Goal: Check status: Check status

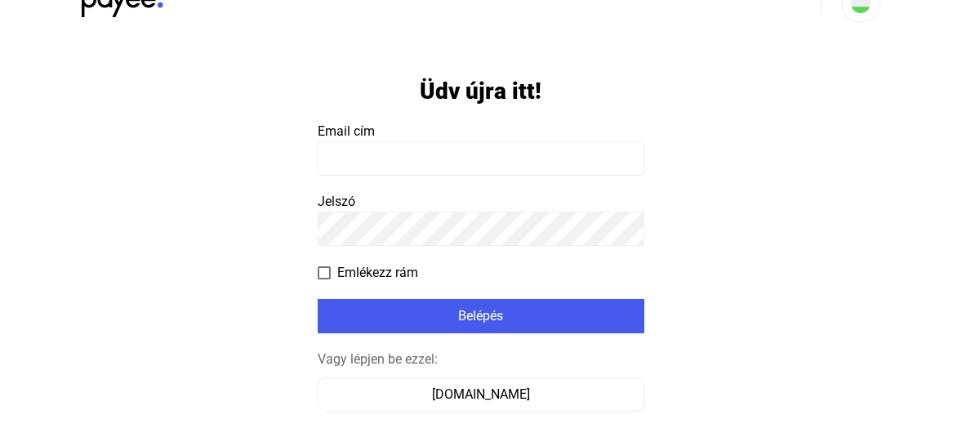
scroll to position [131, 0]
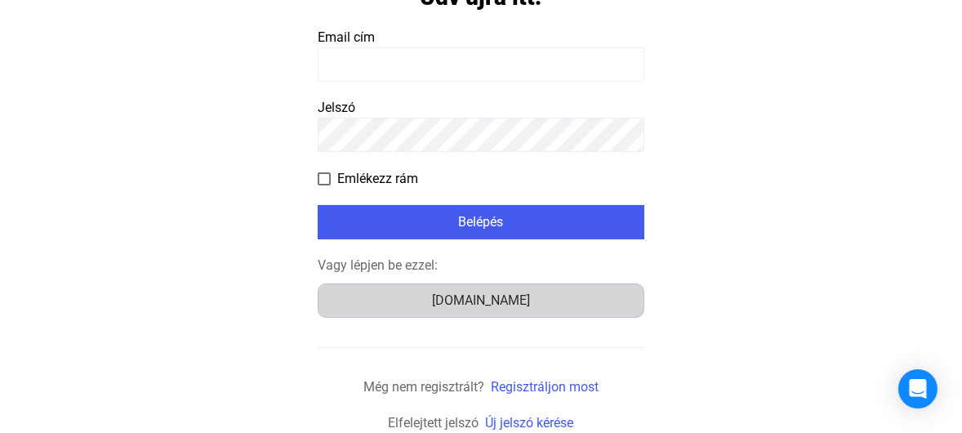
click at [491, 308] on div "[DOMAIN_NAME]" at bounding box center [480, 301] width 315 height 20
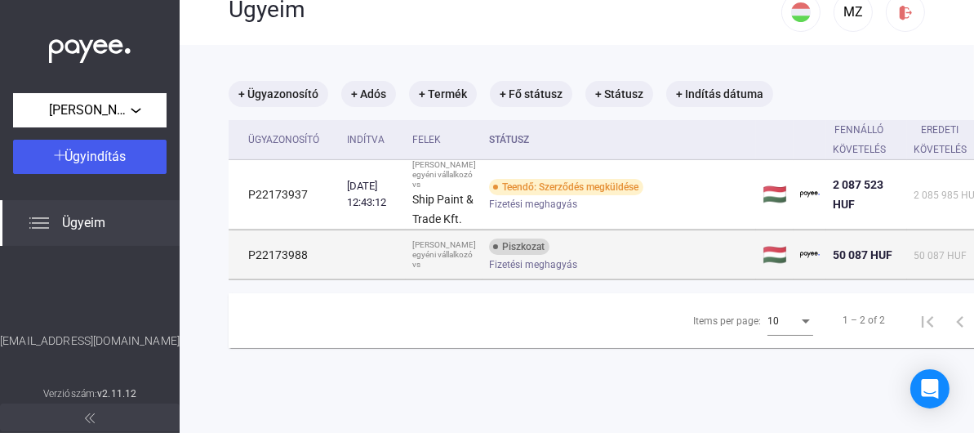
scroll to position [78, 0]
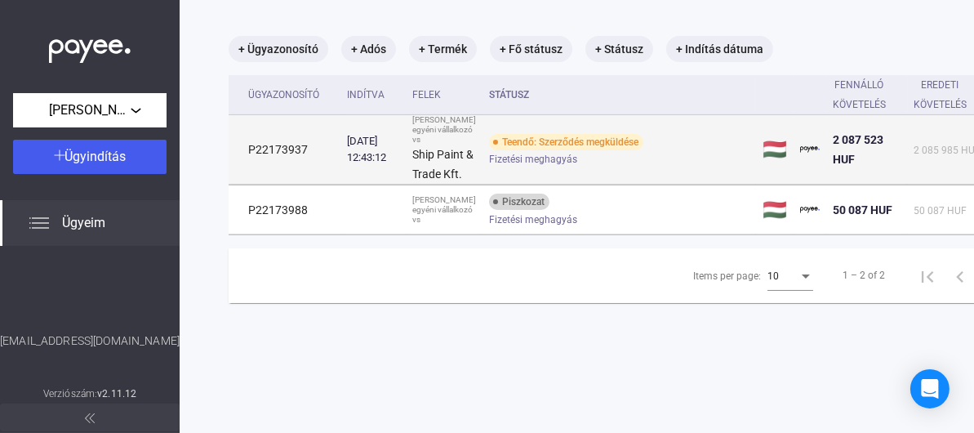
click at [507, 169] on span "Fizetési meghagyás" at bounding box center [533, 159] width 88 height 20
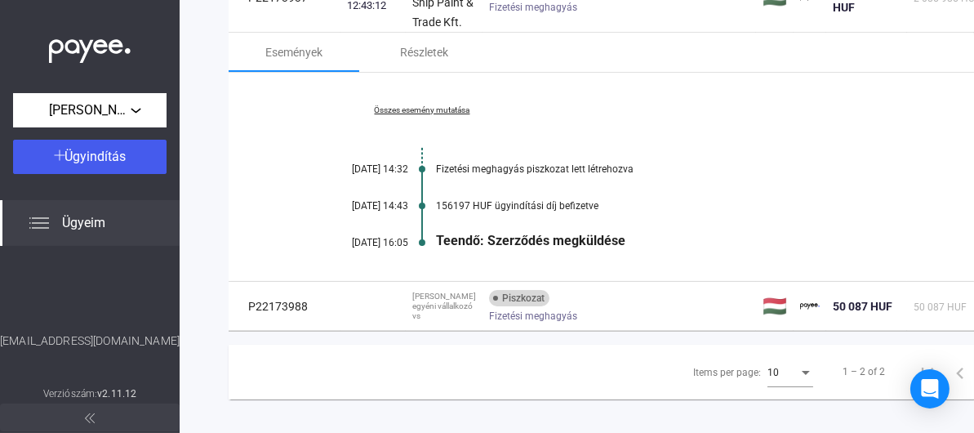
scroll to position [241, 0]
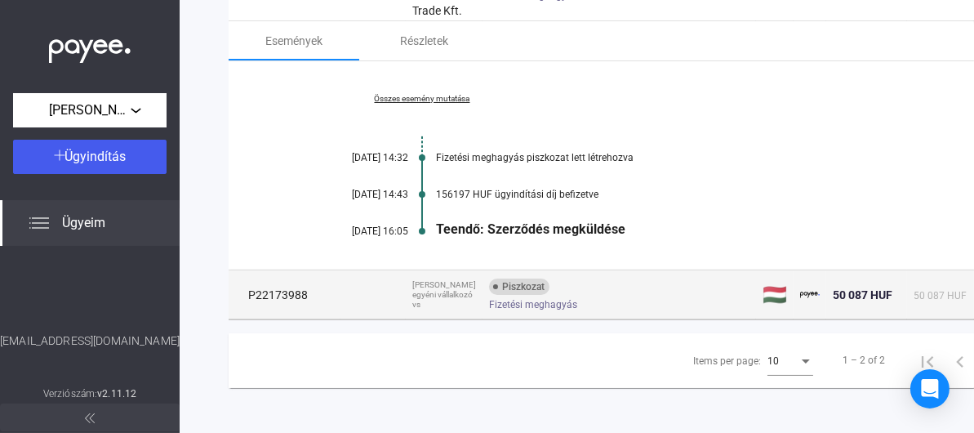
click at [543, 314] on span "Fizetési meghagyás" at bounding box center [533, 305] width 88 height 20
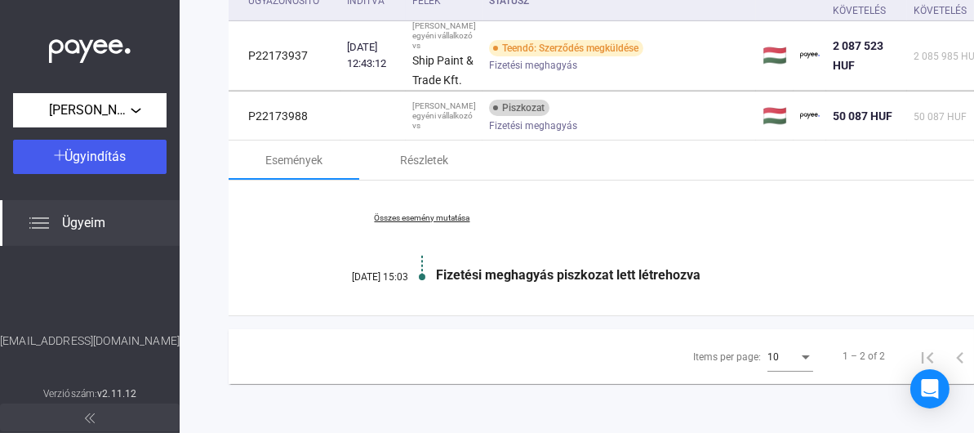
scroll to position [78, 0]
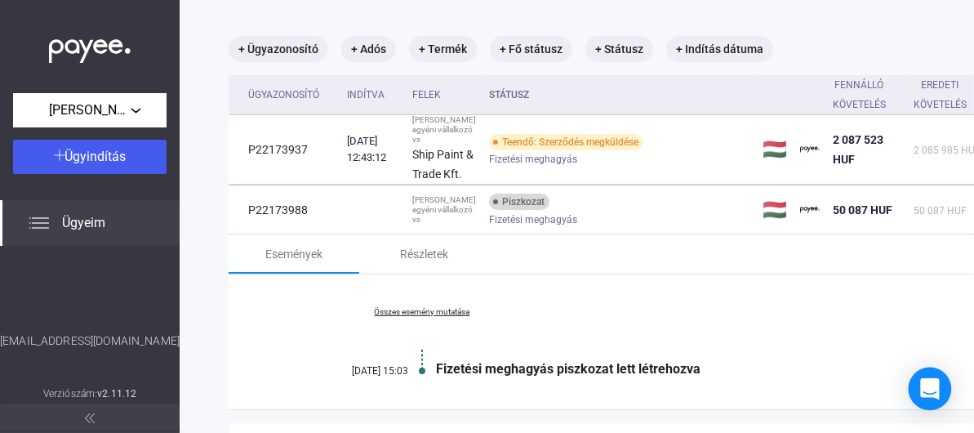
click at [928, 390] on icon "Open Intercom Messenger" at bounding box center [929, 388] width 19 height 21
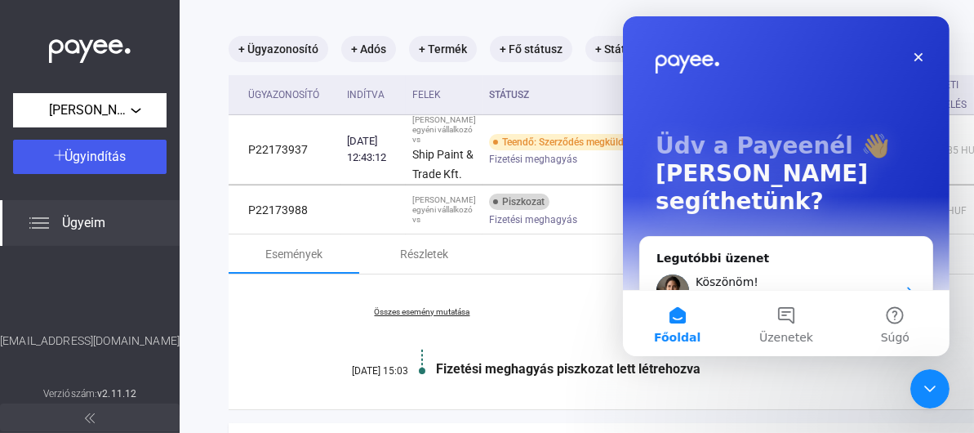
scroll to position [0, 0]
click at [835, 291] on div "Gréta • 1 órával ezelőtt" at bounding box center [795, 299] width 201 height 17
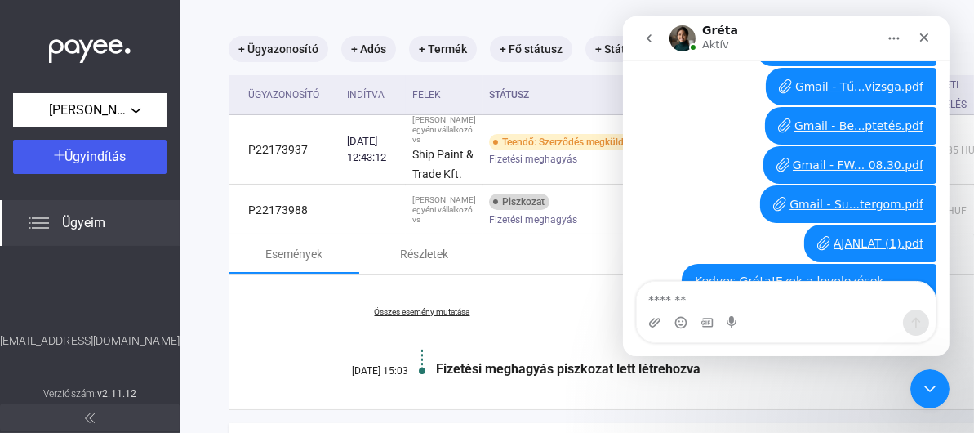
scroll to position [2900, 0]
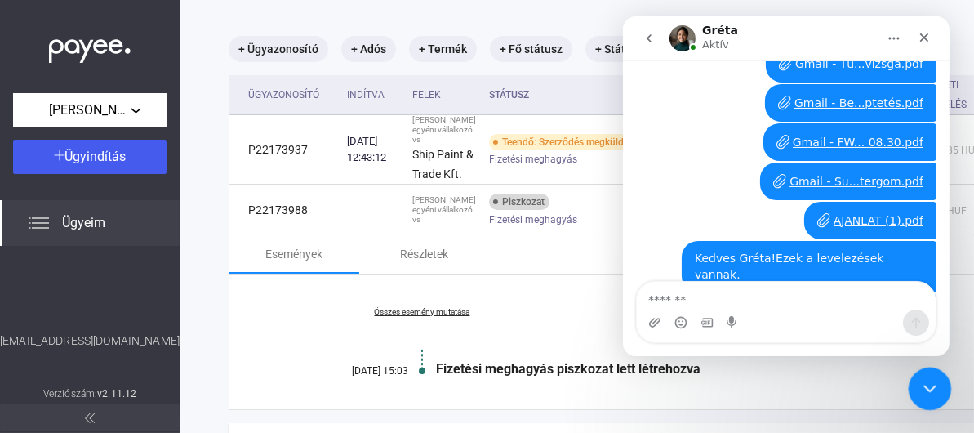
click at [940, 392] on div "Intercom üzenőfelület bezárása" at bounding box center [927, 386] width 39 height 39
